Goal: Check status: Check status

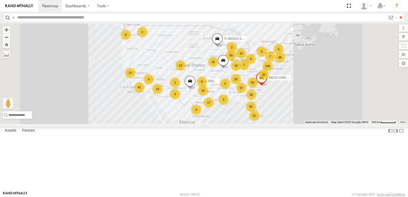
click at [132, 18] on input "text" at bounding box center [200, 18] width 371 height 8
type input "******"
click at [398, 14] on input "**" at bounding box center [401, 18] width 6 height 8
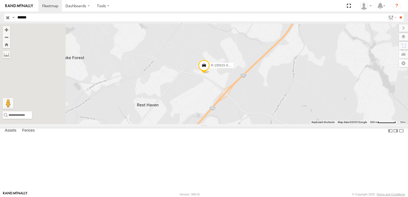
click at [0, 0] on div "R-195915-Swing" at bounding box center [0, 0] width 0 height 0
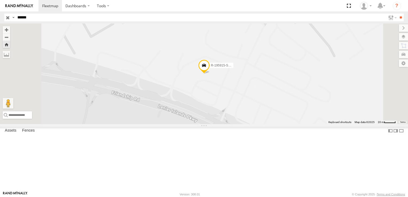
click at [210, 74] on span at bounding box center [204, 67] width 12 height 14
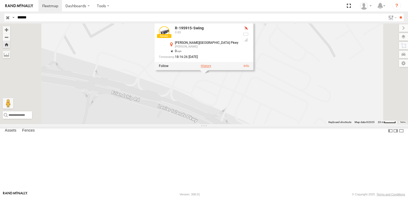
click at [211, 68] on label at bounding box center [206, 66] width 10 height 4
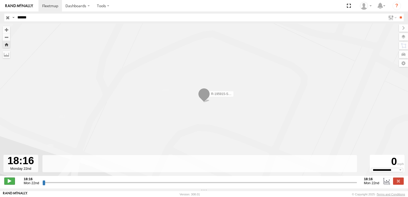
click at [7, 182] on span at bounding box center [9, 181] width 11 height 7
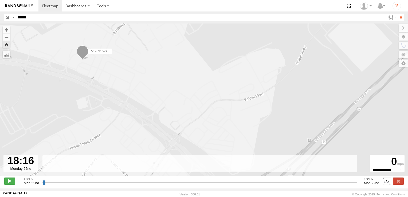
drag, startPoint x: 237, startPoint y: 98, endPoint x: 161, endPoint y: 38, distance: 97.0
click at [161, 38] on div "R-195915-Swing" at bounding box center [204, 102] width 408 height 158
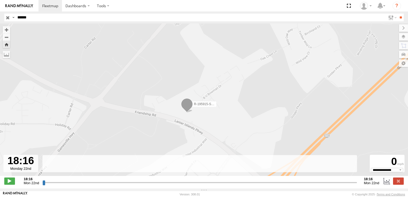
drag, startPoint x: 162, startPoint y: 44, endPoint x: 227, endPoint y: 108, distance: 91.0
click at [227, 108] on div "R-195915-Swing" at bounding box center [204, 102] width 408 height 158
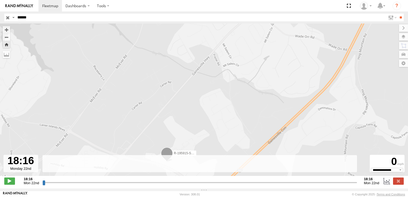
drag, startPoint x: 226, startPoint y: 63, endPoint x: 205, endPoint y: 131, distance: 71.7
click at [205, 132] on div "R-195915-Swing" at bounding box center [204, 102] width 408 height 158
click at [399, 184] on label at bounding box center [398, 181] width 11 height 7
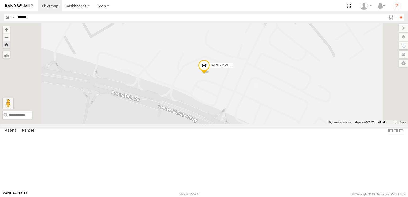
click at [0, 0] on span at bounding box center [0, 0] width 0 height 0
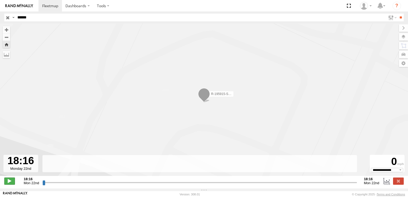
click at [13, 183] on span at bounding box center [9, 181] width 11 height 7
click at [12, 183] on span at bounding box center [9, 181] width 11 height 7
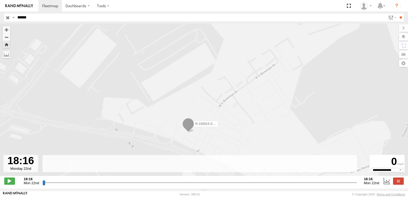
drag, startPoint x: 202, startPoint y: 116, endPoint x: 153, endPoint y: 94, distance: 53.8
click at [171, 143] on div "R-195915-Swing" at bounding box center [204, 102] width 408 height 158
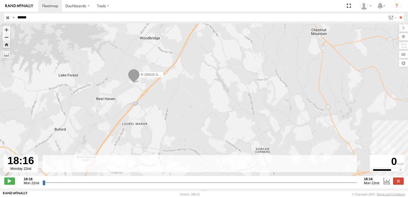
drag, startPoint x: 213, startPoint y: 80, endPoint x: 203, endPoint y: 61, distance: 21.1
click at [203, 63] on div "R-195915-Swing" at bounding box center [204, 102] width 408 height 158
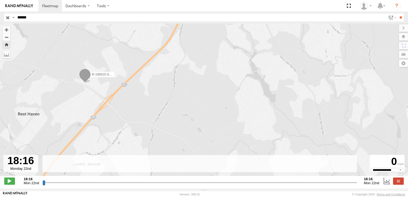
click at [44, 15] on input "******" at bounding box center [200, 18] width 371 height 8
drag, startPoint x: 400, startPoint y: 17, endPoint x: 395, endPoint y: 17, distance: 4.8
click at [399, 17] on input "**" at bounding box center [401, 18] width 6 height 8
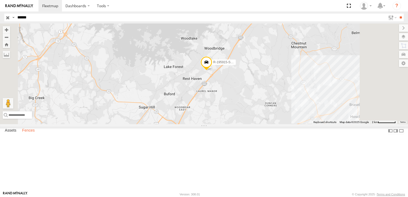
click at [31, 135] on label "Fences" at bounding box center [28, 130] width 18 height 7
click at [10, 135] on label "Assets" at bounding box center [10, 130] width 17 height 7
click at [398, 18] on input "**" at bounding box center [401, 18] width 6 height 8
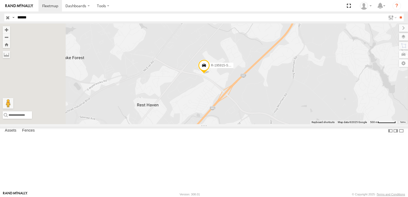
click at [0, 0] on span at bounding box center [0, 0] width 0 height 0
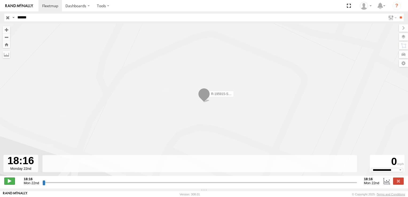
click at [6, 185] on span at bounding box center [9, 181] width 11 height 7
click at [11, 185] on span at bounding box center [9, 181] width 11 height 7
type input "**********"
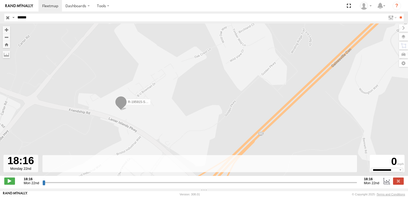
drag, startPoint x: 397, startPoint y: 184, endPoint x: 284, endPoint y: 147, distance: 119.1
click at [396, 184] on label at bounding box center [398, 181] width 11 height 7
